Goal: Transaction & Acquisition: Subscribe to service/newsletter

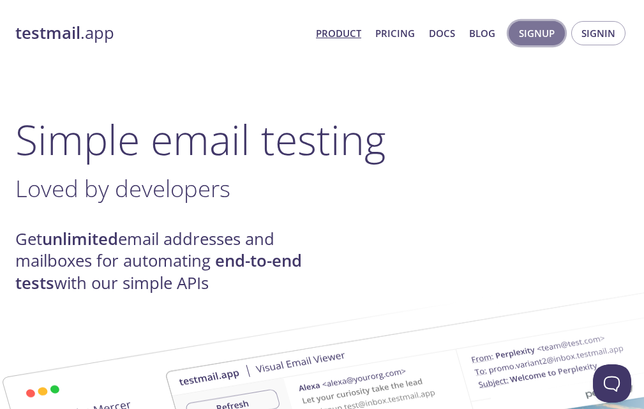
click at [540, 33] on span "Signup" at bounding box center [537, 33] width 36 height 17
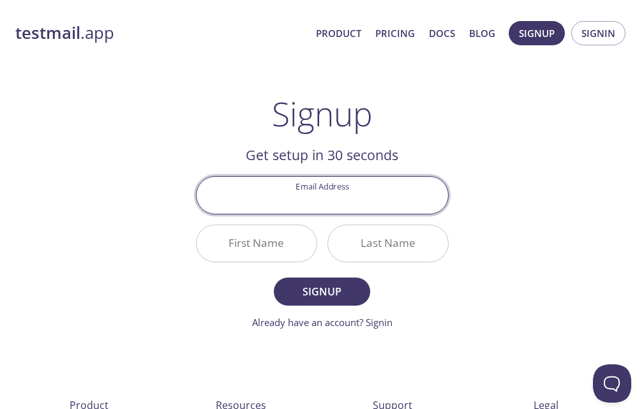
paste input "[EMAIL_ADDRESS][DOMAIN_NAME]"
type input "[EMAIL_ADDRESS][DOMAIN_NAME]"
click at [267, 244] on input "First Name" at bounding box center [256, 243] width 120 height 36
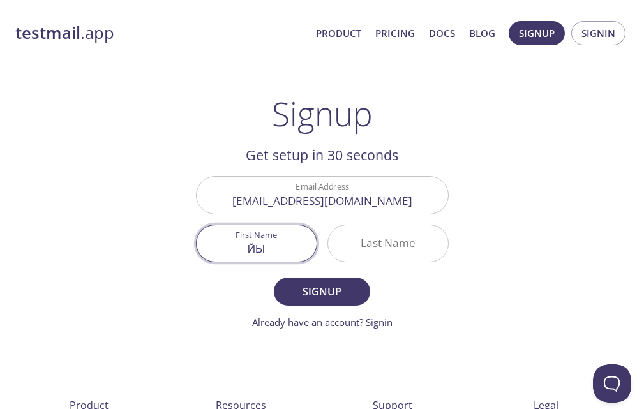
type input "ЙЫ"
click at [378, 247] on input "Last Name" at bounding box center [388, 243] width 120 height 36
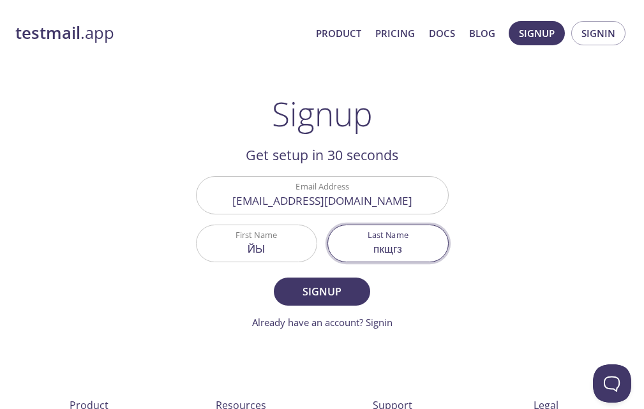
type input "пкщгз"
click at [265, 240] on input "ЙЫ" at bounding box center [256, 243] width 120 height 36
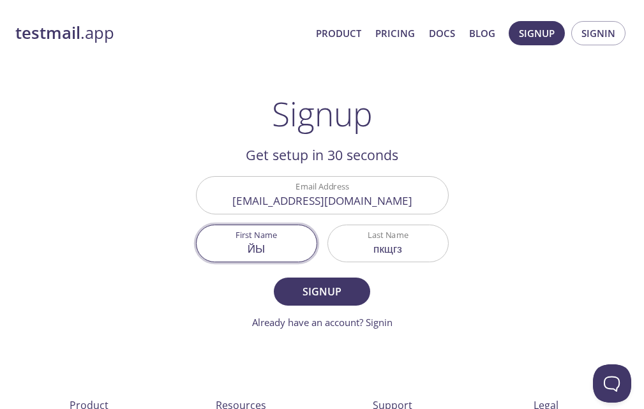
drag, startPoint x: 276, startPoint y: 255, endPoint x: 212, endPoint y: 254, distance: 63.8
click at [216, 254] on input "ЙЫ" at bounding box center [256, 243] width 120 height 36
type input "Wedw"
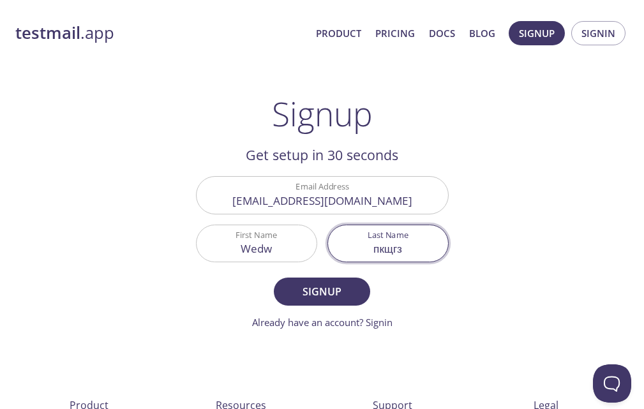
drag, startPoint x: 422, startPoint y: 251, endPoint x: 330, endPoint y: 251, distance: 91.2
click at [332, 251] on input "пкщгз" at bounding box center [388, 243] width 120 height 36
type input "rgr"
click at [306, 286] on span "Signup" at bounding box center [322, 292] width 68 height 18
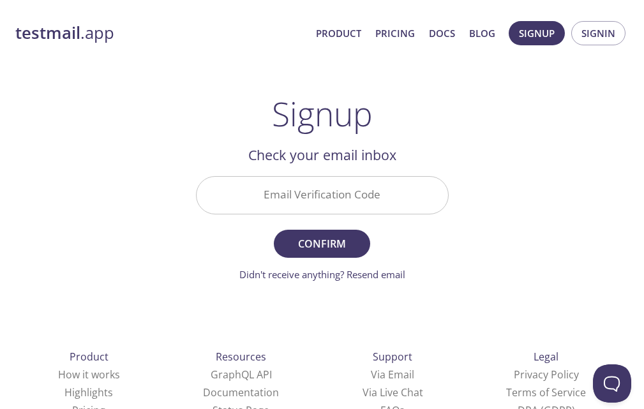
click at [318, 196] on input "Email Verification Code" at bounding box center [321, 195] width 251 height 36
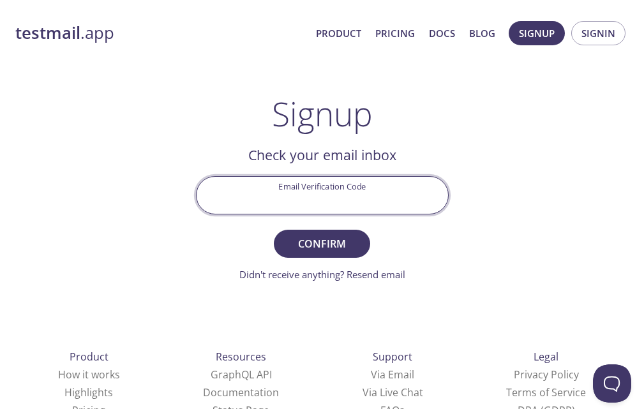
paste input "NMZDZ9T"
type input "NMZDZ9T"
click at [337, 245] on span "Confirm" at bounding box center [322, 244] width 68 height 18
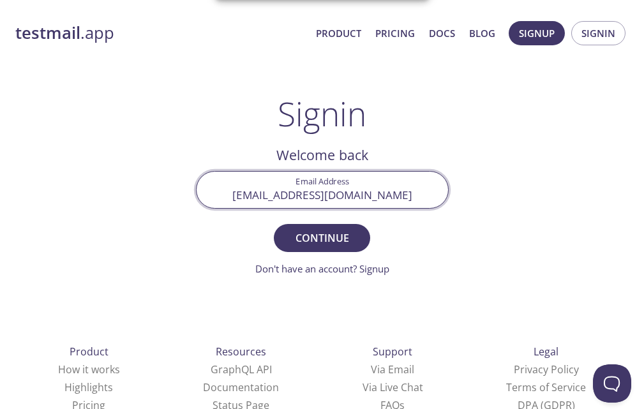
drag, startPoint x: 371, startPoint y: 195, endPoint x: 267, endPoint y: 199, distance: 104.1
click at [267, 199] on input "[EMAIL_ADDRESS][DOMAIN_NAME]" at bounding box center [321, 190] width 251 height 36
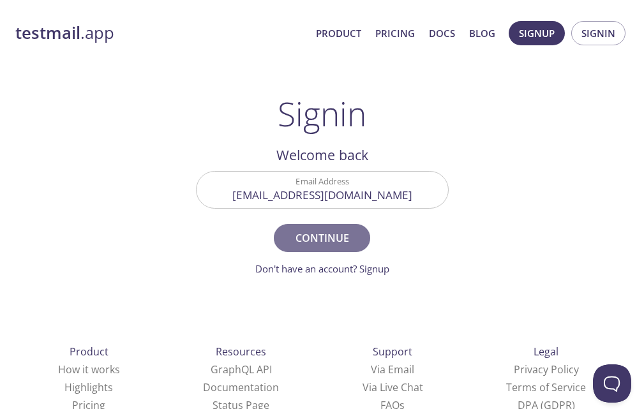
drag, startPoint x: 317, startPoint y: 233, endPoint x: 322, endPoint y: 223, distance: 10.8
click at [316, 233] on span "Continue" at bounding box center [322, 238] width 68 height 18
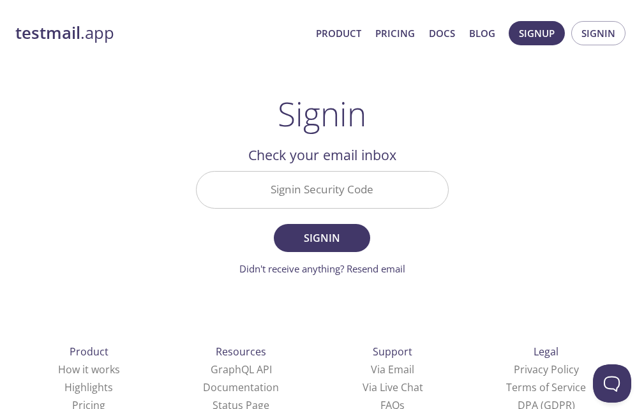
click at [329, 196] on input "Signin Security Code" at bounding box center [321, 190] width 251 height 36
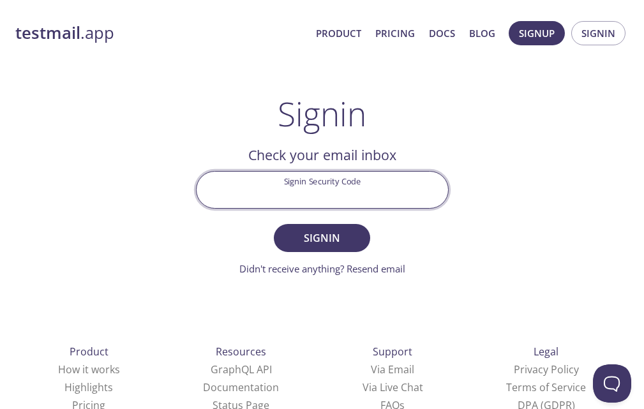
paste input "AUTNFQH"
type input "AUTNFQH"
click at [323, 242] on span "Signin" at bounding box center [322, 238] width 68 height 18
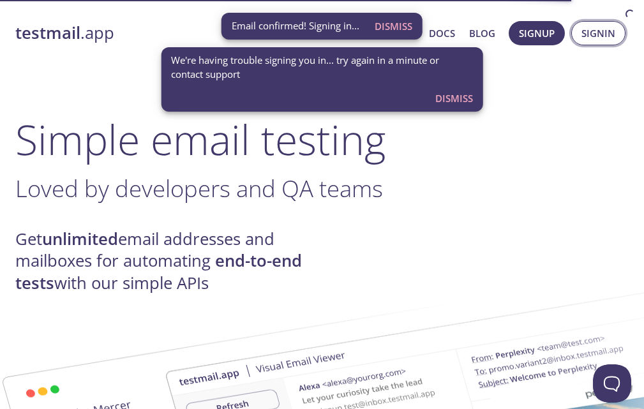
click at [591, 34] on span "Signin" at bounding box center [598, 33] width 34 height 17
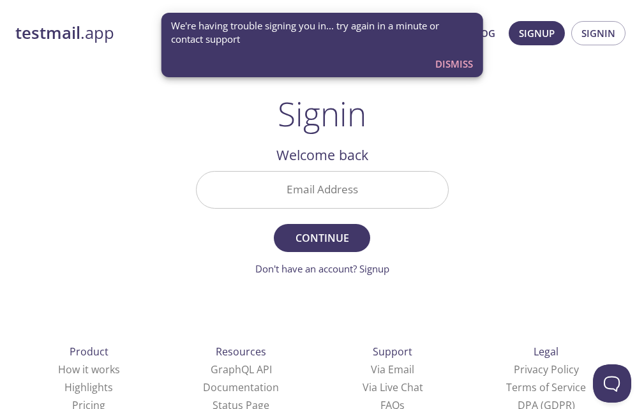
click at [316, 195] on input "Email Address" at bounding box center [321, 190] width 251 height 36
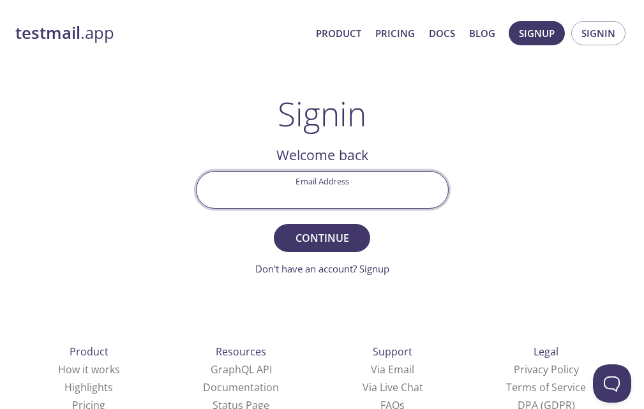
paste input "autnfqh"
type input "autnfqh"
drag, startPoint x: 353, startPoint y: 195, endPoint x: 226, endPoint y: 191, distance: 127.0
click at [226, 191] on input "autnfqh" at bounding box center [321, 190] width 251 height 36
paste input "[EMAIL_ADDRESS][DOMAIN_NAME]"
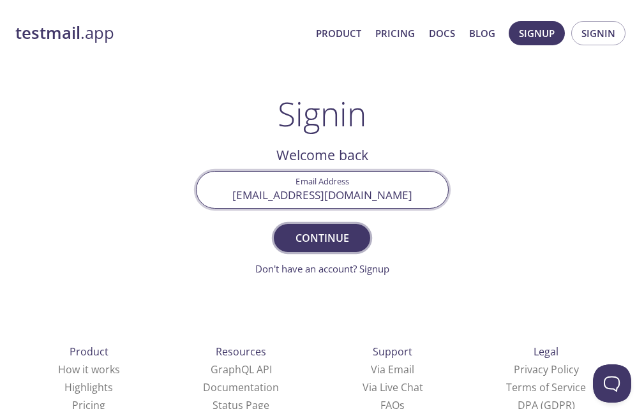
type input "[EMAIL_ADDRESS][DOMAIN_NAME]"
click at [318, 239] on span "Continue" at bounding box center [322, 238] width 68 height 18
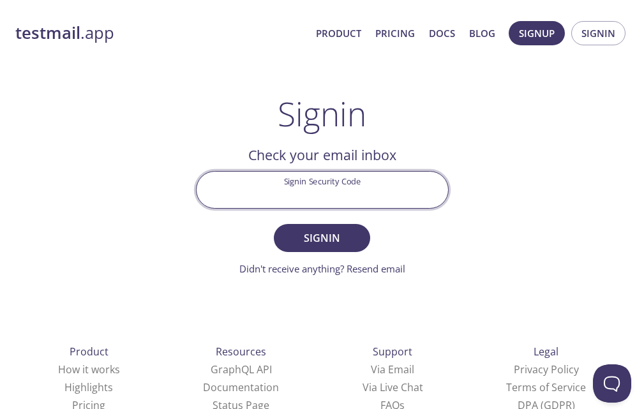
paste input "PWKV3Q6"
type input "PWKV3Q6"
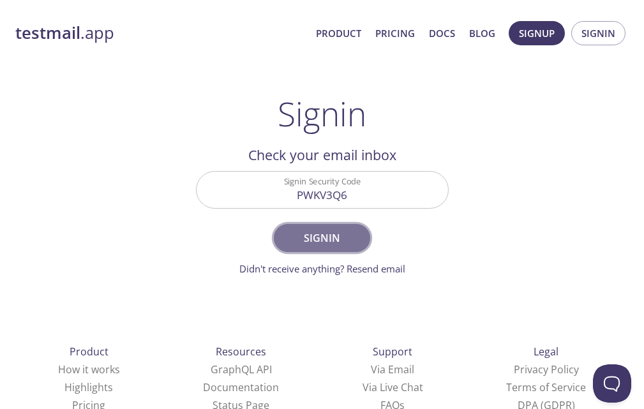
click at [321, 232] on span "Signin" at bounding box center [322, 238] width 68 height 18
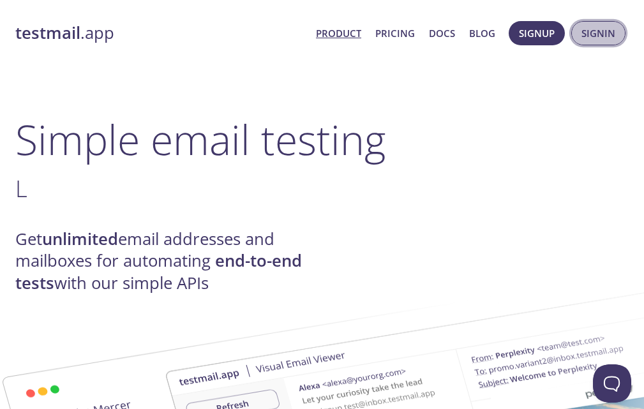
click at [596, 34] on span "Signin" at bounding box center [598, 33] width 34 height 17
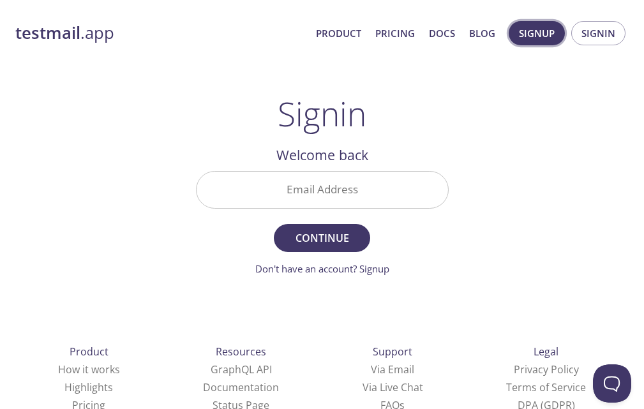
click at [527, 37] on span "Signup" at bounding box center [537, 33] width 36 height 17
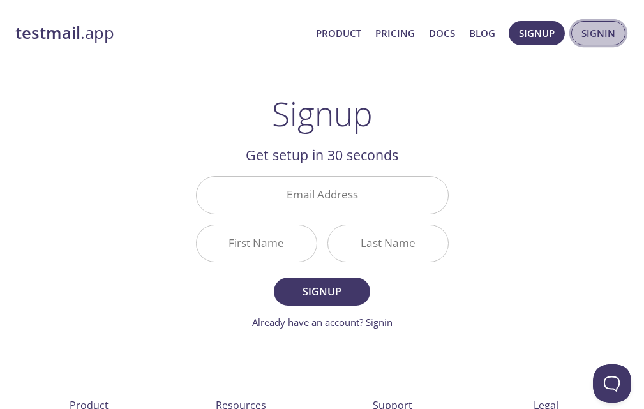
click at [588, 29] on span "Signin" at bounding box center [598, 33] width 34 height 17
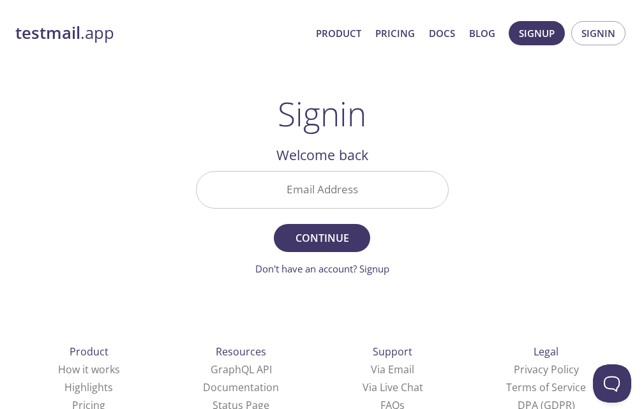
click at [47, 34] on strong "testmail" at bounding box center [47, 33] width 65 height 22
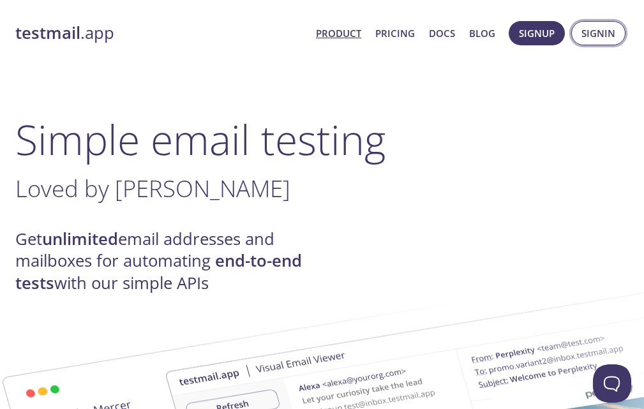
click at [592, 27] on span "Signin" at bounding box center [598, 33] width 34 height 17
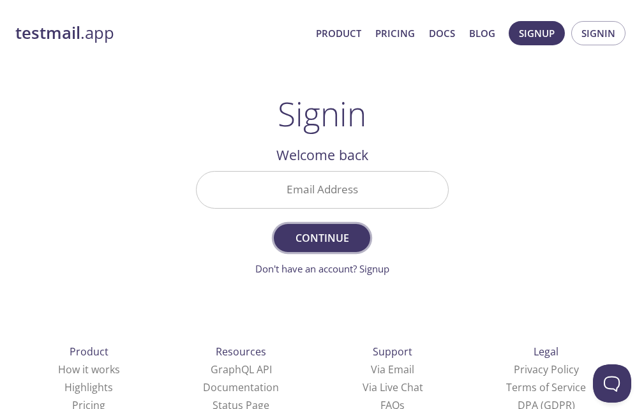
scroll to position [41, 0]
